Goal: Task Accomplishment & Management: Manage account settings

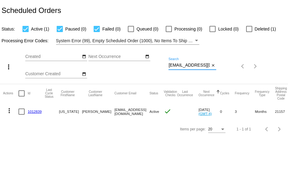
scroll to position [0, 7]
drag, startPoint x: 170, startPoint y: 65, endPoint x: 221, endPoint y: 68, distance: 51.6
click at [221, 68] on div "more_vert Aug Jan Feb Mar Apr 1" at bounding box center [144, 64] width 288 height 39
paste input "pevertz@comcast.net"
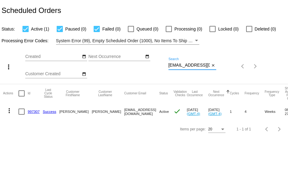
type input "pevertz@comcast.net"
click at [28, 113] on link "997307" at bounding box center [34, 111] width 12 height 4
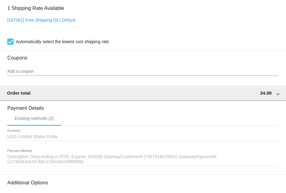
scroll to position [524, 0]
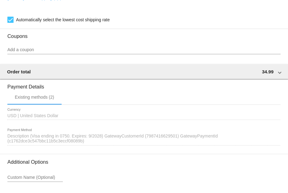
drag, startPoint x: 59, startPoint y: 138, endPoint x: 71, endPoint y: 138, distance: 11.4
click at [71, 138] on span "Description (Visa ending in 0750. Expires: 9/2028) GatewayCustomerId (798741662…" at bounding box center [112, 139] width 211 height 10
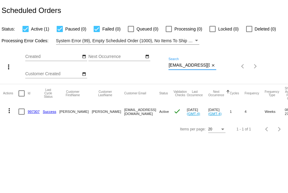
scroll to position [0, 0]
drag, startPoint x: 169, startPoint y: 66, endPoint x: 228, endPoint y: 66, distance: 59.2
click at [228, 66] on div "more_vert Aug Jan Feb Mar [DATE]" at bounding box center [144, 64] width 288 height 39
paste input "cindy.deaver@yahoo.com"
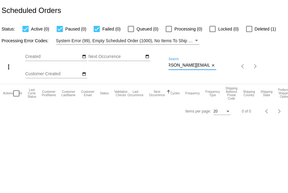
type input "cindy.deaver@yahoo.com"
click at [249, 28] on div at bounding box center [249, 29] width 6 height 6
click at [249, 32] on input "Deleted (1)" at bounding box center [249, 32] width 0 height 0
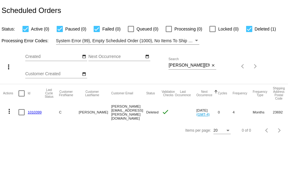
click at [249, 28] on div at bounding box center [249, 29] width 6 height 6
click at [249, 32] on input "Deleted (1)" at bounding box center [249, 32] width 0 height 0
checkbox input "false"
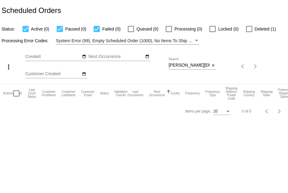
click at [168, 65] on div "Aug Jan Feb Mar Apr Su Mo" at bounding box center [96, 66] width 143 height 35
drag, startPoint x: 169, startPoint y: 65, endPoint x: 220, endPoint y: 70, distance: 51.7
click at [220, 70] on div "more_vert Aug Jan Feb Mar [DATE]" at bounding box center [144, 64] width 288 height 39
paste input "elitemargaret123@gmail"
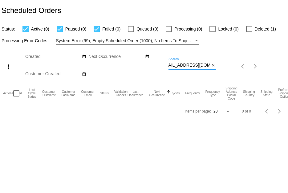
scroll to position [0, 15]
type input "[EMAIL_ADDRESS][DOMAIN_NAME]"
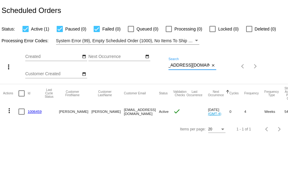
click at [31, 111] on link "1006459" at bounding box center [35, 111] width 14 height 4
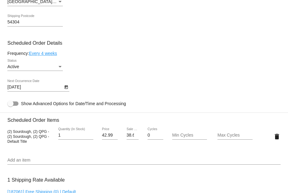
scroll to position [278, 0]
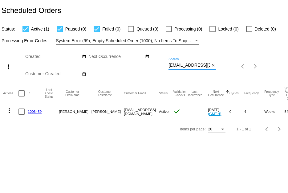
scroll to position [0, 15]
click at [256, 61] on div "more_vert Aug Jan Feb Mar [DATE]" at bounding box center [144, 64] width 288 height 39
paste input "mochajava70"
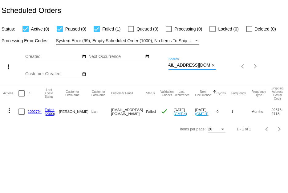
type input "[EMAIL_ADDRESS][DOMAIN_NAME]"
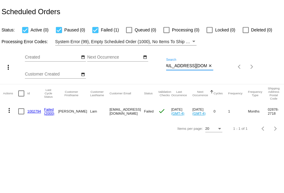
scroll to position [0, 0]
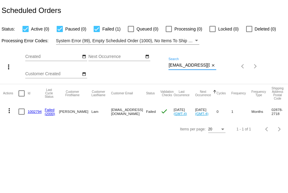
click at [33, 112] on link "1002794" at bounding box center [35, 111] width 14 height 4
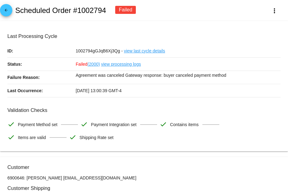
click at [123, 64] on link "view processing logs" at bounding box center [121, 64] width 40 height 13
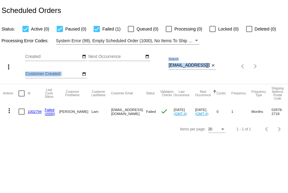
scroll to position [0, 8]
drag, startPoint x: 168, startPoint y: 65, endPoint x: 216, endPoint y: 72, distance: 47.9
click at [216, 72] on div "more_vert Aug Jan Feb Mar [DATE]" at bounding box center [144, 64] width 288 height 39
click at [215, 75] on div "[EMAIL_ADDRESS][DOMAIN_NAME] Search close" at bounding box center [193, 67] width 48 height 18
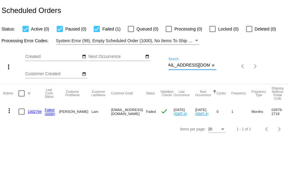
scroll to position [0, 0]
drag, startPoint x: 170, startPoint y: 66, endPoint x: 181, endPoint y: 66, distance: 11.1
click at [181, 66] on input "[EMAIL_ADDRESS][DOMAIN_NAME]" at bounding box center [189, 65] width 41 height 5
drag, startPoint x: 169, startPoint y: 65, endPoint x: 249, endPoint y: 68, distance: 79.6
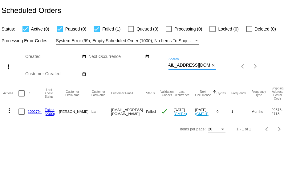
click at [239, 79] on div "more_vert Aug Jan Feb Mar [DATE]" at bounding box center [144, 64] width 288 height 39
paste input "bawcaw1963"
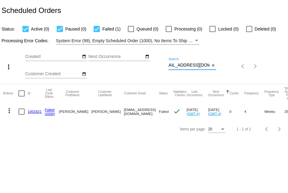
type input "bawcaw1963@gmail.com"
click at [7, 112] on mat-icon "more_vert" at bounding box center [9, 110] width 7 height 7
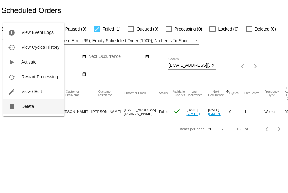
click at [14, 112] on button "delete Delete" at bounding box center [33, 106] width 61 height 15
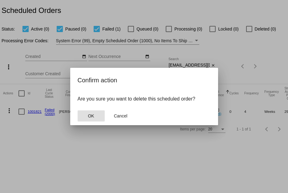
click at [85, 114] on button "OK" at bounding box center [91, 115] width 27 height 11
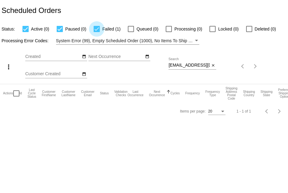
click at [97, 27] on div at bounding box center [97, 29] width 6 height 6
click at [97, 32] on input "Failed (1)" at bounding box center [97, 32] width 0 height 0
checkbox input "false"
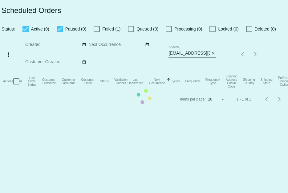
click at [249, 72] on mat-table "Actions Id Last Cycle Status Customer FirstName Customer LastName Customer Emai…" at bounding box center [144, 81] width 288 height 19
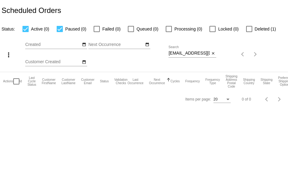
click at [249, 29] on div at bounding box center [249, 29] width 6 height 6
click at [249, 32] on input "Deleted (1)" at bounding box center [249, 32] width 0 height 0
checkbox input "true"
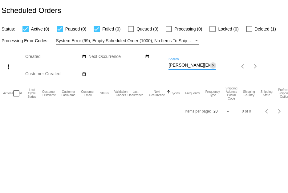
scroll to position [0, 8]
click at [241, 65] on div "more_vert Aug Jan Feb Mar [DATE]" at bounding box center [144, 64] width 288 height 39
paste input "[EMAIL_ADDRESS]"
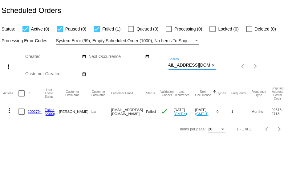
type input "[EMAIL_ADDRESS][DOMAIN_NAME]"
click at [33, 112] on link "1002794" at bounding box center [35, 111] width 14 height 4
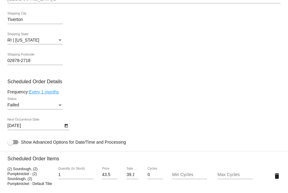
scroll to position [308, 0]
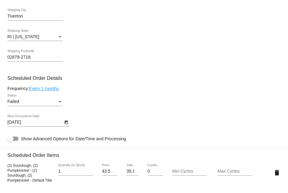
click at [68, 124] on icon "Open calendar" at bounding box center [65, 123] width 3 height 4
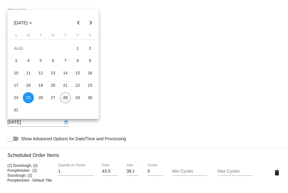
click at [67, 100] on div "28" at bounding box center [65, 97] width 11 height 11
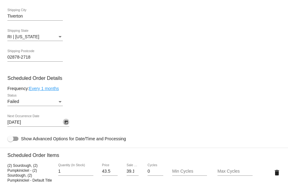
click at [67, 122] on icon "Open calendar" at bounding box center [66, 122] width 4 height 7
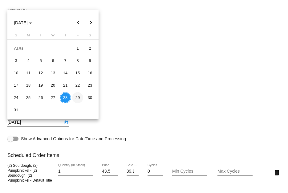
click at [77, 101] on div "29" at bounding box center [77, 97] width 11 height 11
type input "[DATE]"
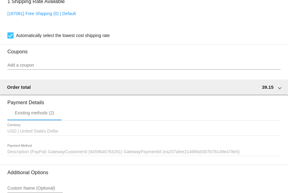
scroll to position [586, 0]
